Goal: Information Seeking & Learning: Learn about a topic

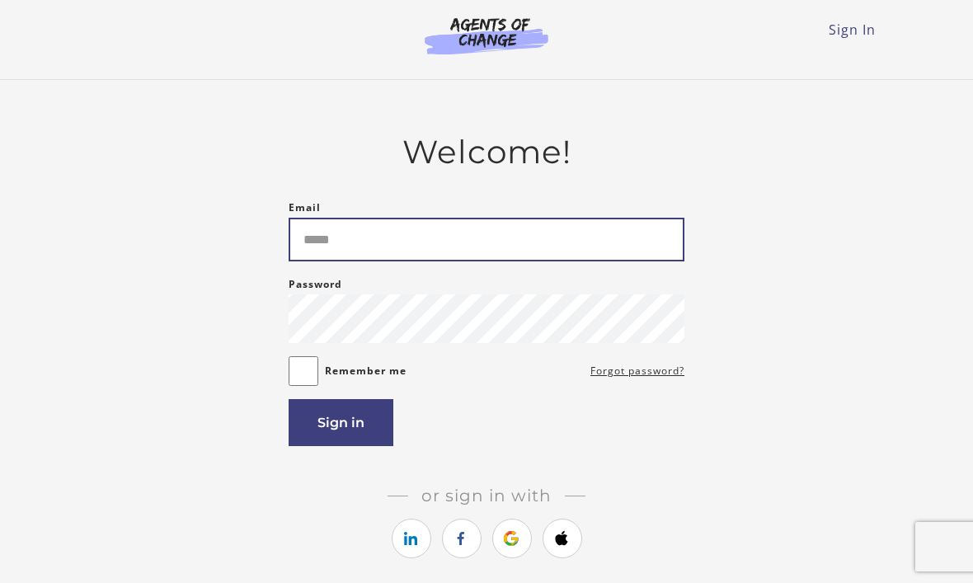
type input "**********"
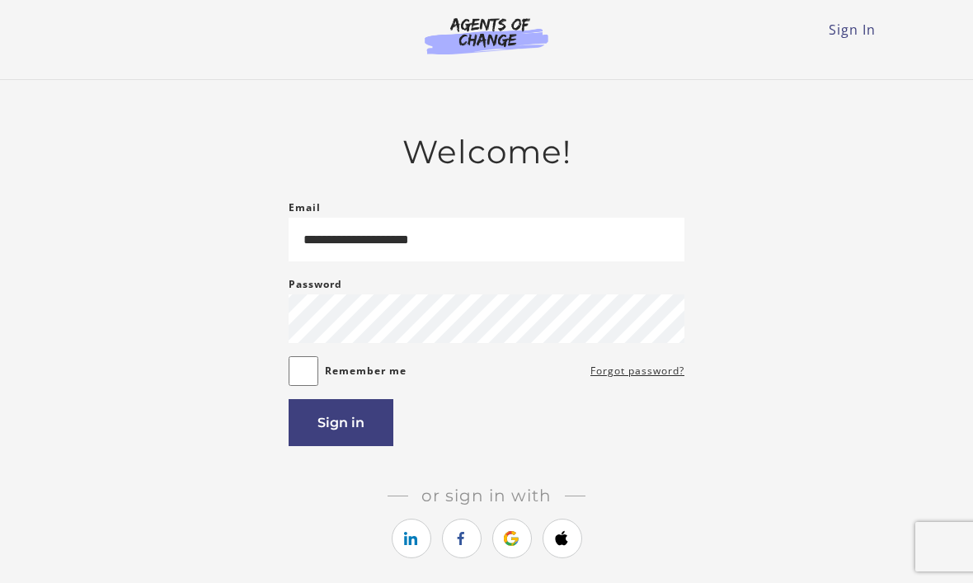
click at [353, 418] on button "Sign in" at bounding box center [340, 422] width 105 height 47
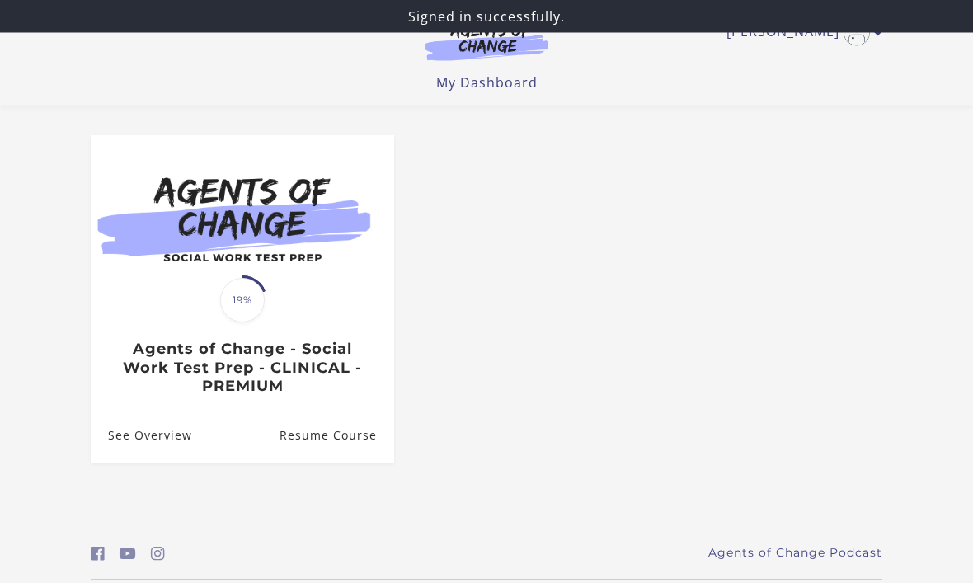
scroll to position [120, 0]
click at [366, 434] on link "Resume Course" at bounding box center [336, 436] width 115 height 54
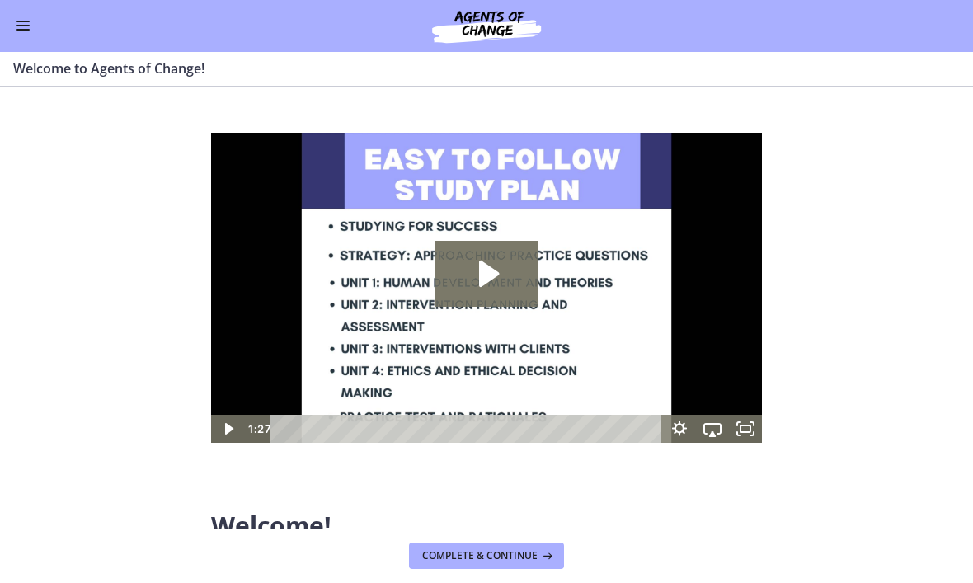
click at [22, 18] on button "Enable menu" at bounding box center [23, 26] width 20 height 20
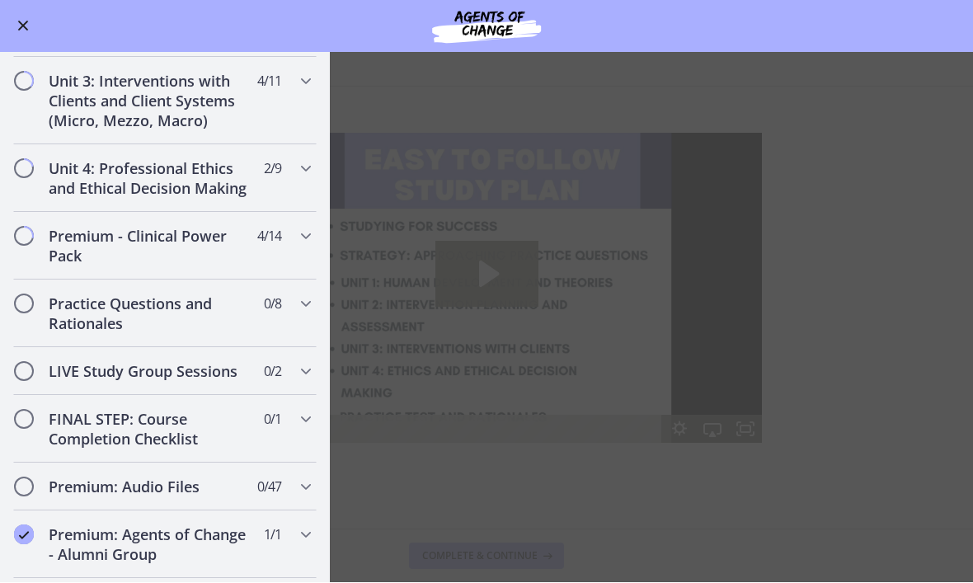
scroll to position [1164, 0]
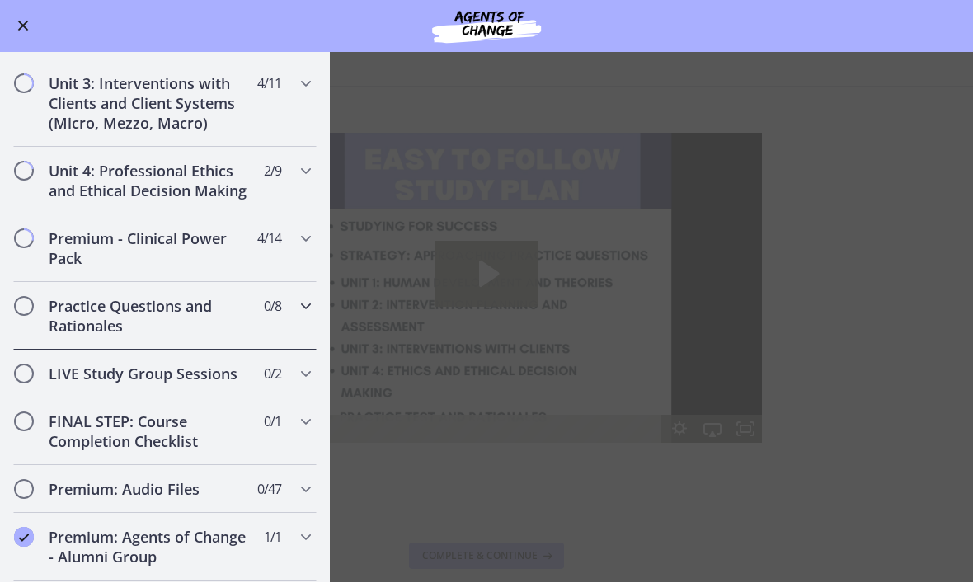
click at [242, 317] on h2 "Practice Questions and Rationales" at bounding box center [149, 317] width 201 height 40
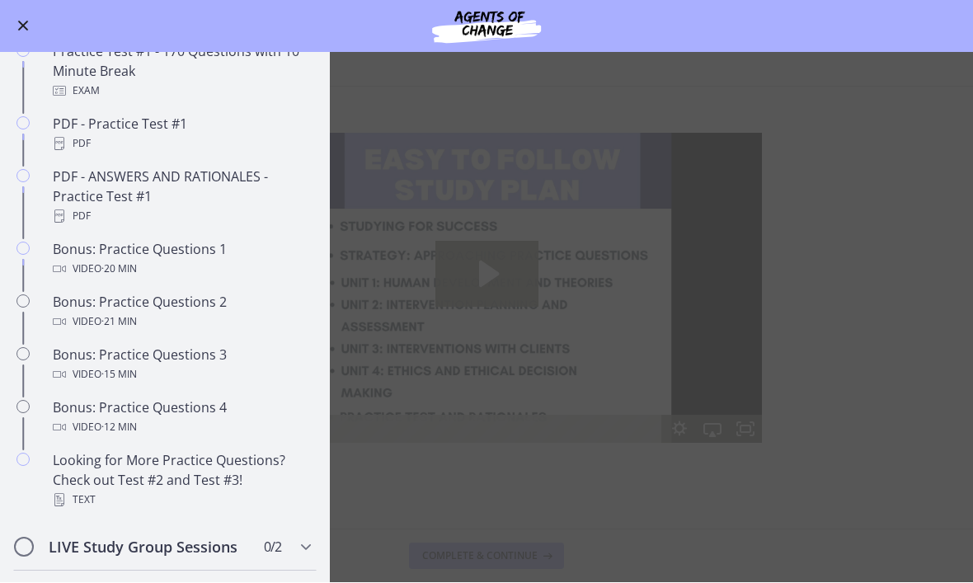
scroll to position [718, 0]
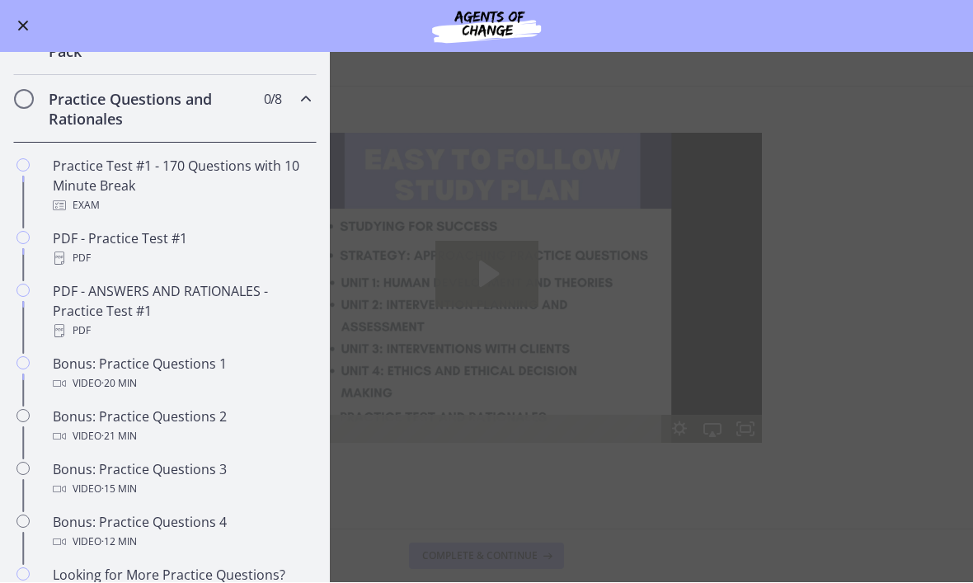
click at [194, 234] on div "PDF - Practice Test #1 PDF" at bounding box center [181, 249] width 257 height 40
